Goal: Check status: Check status

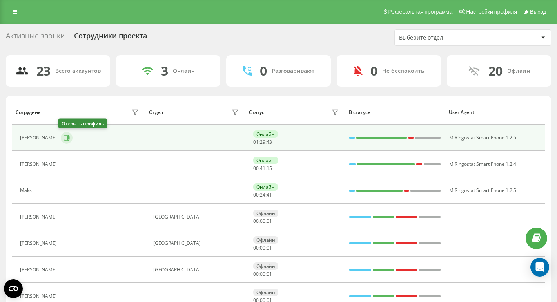
click at [67, 139] on icon at bounding box center [67, 138] width 6 height 6
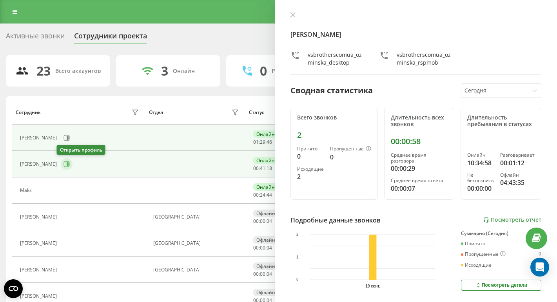
click at [64, 169] on button at bounding box center [67, 164] width 12 height 12
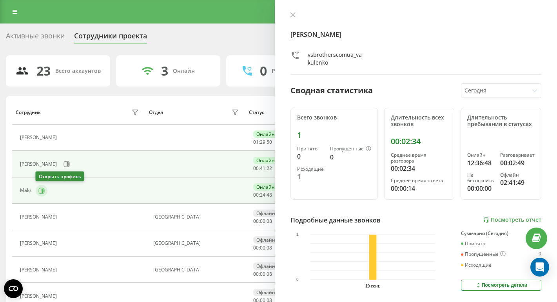
click at [46, 189] on button at bounding box center [42, 191] width 12 height 12
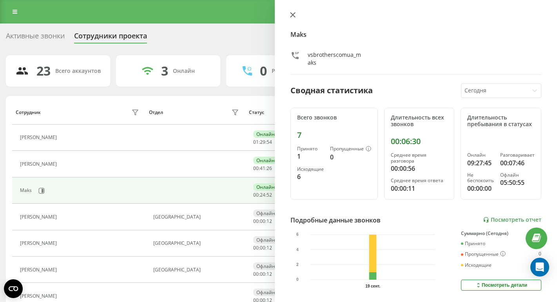
click at [291, 13] on icon at bounding box center [292, 14] width 5 height 5
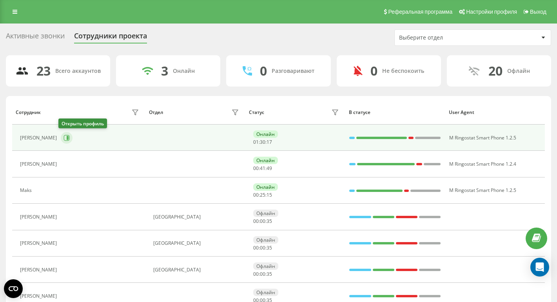
click at [64, 140] on icon at bounding box center [67, 138] width 6 height 6
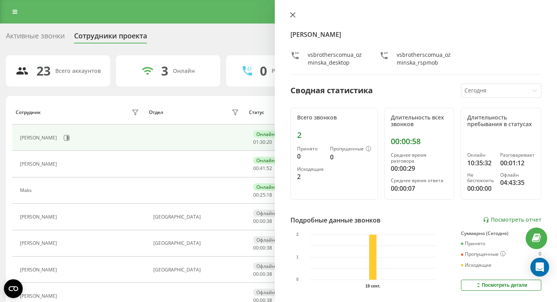
click at [295, 14] on icon at bounding box center [292, 14] width 5 height 5
